Goal: Understand site structure: Grasp the organization and layout of the website

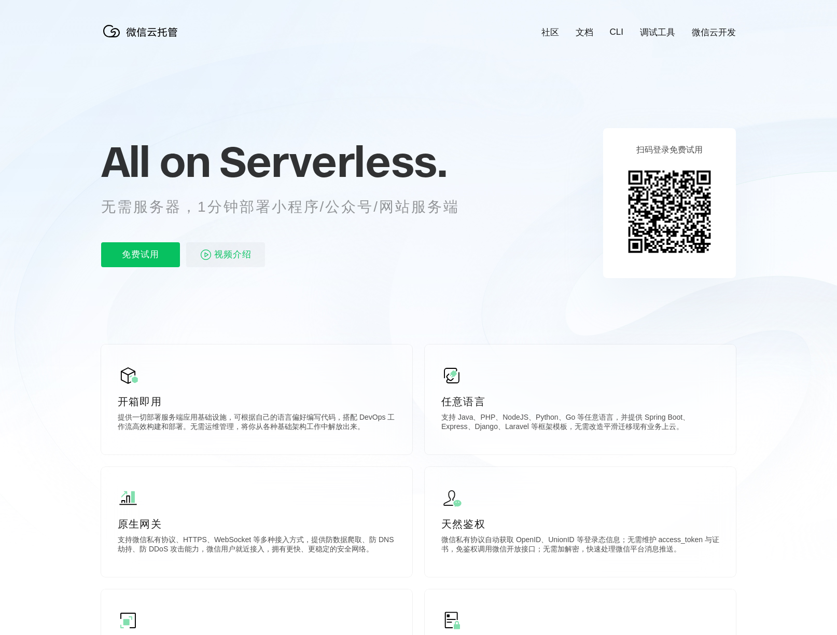
scroll to position [0, 1845]
click at [87, 113] on icon at bounding box center [419, 280] width 996 height 560
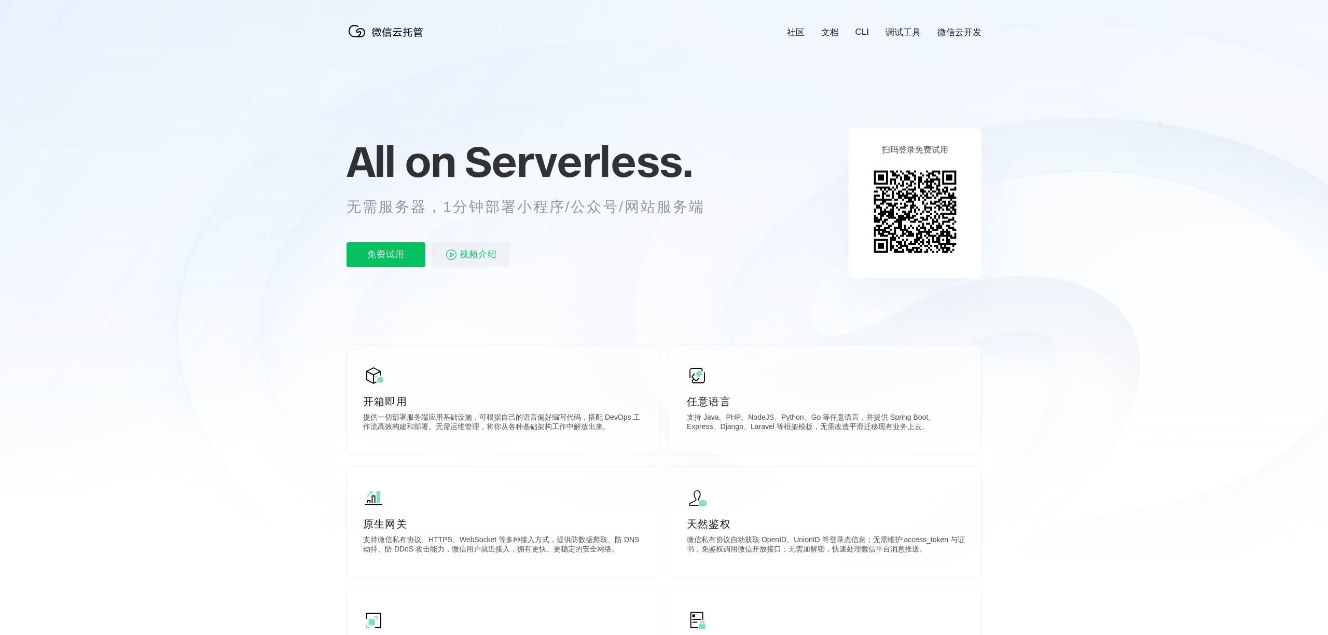
scroll to position [0, 1845]
click at [267, 137] on icon at bounding box center [664, 280] width 996 height 560
click at [823, 130] on icon at bounding box center [664, 280] width 996 height 560
